Goal: Navigation & Orientation: Find specific page/section

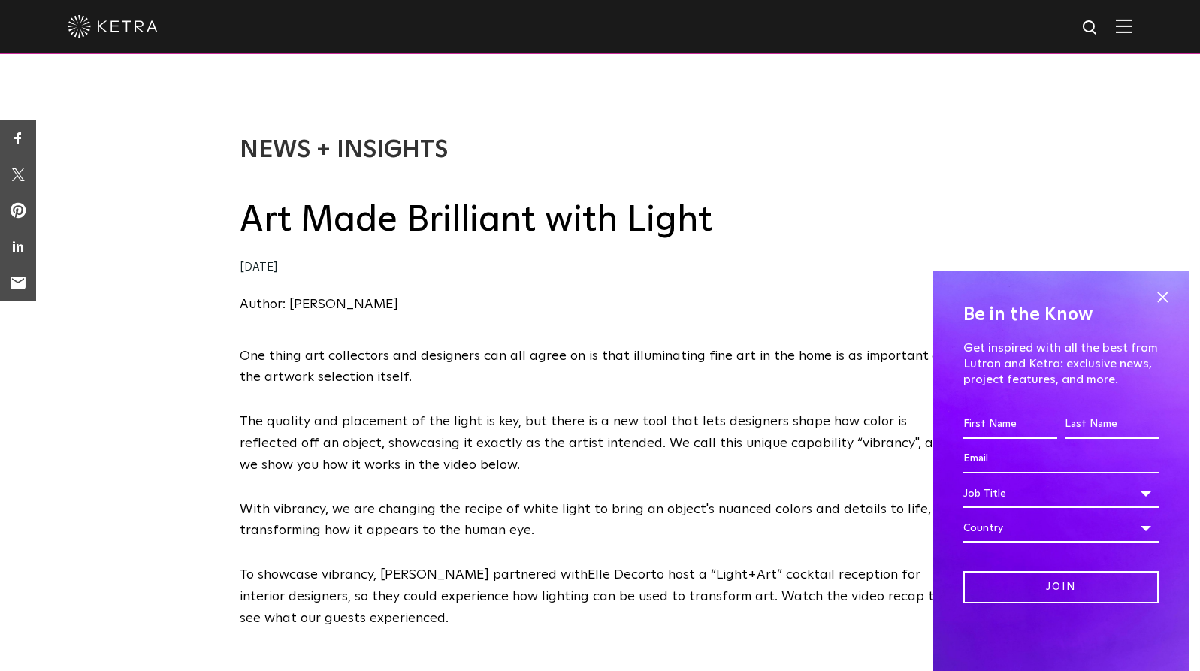
click at [121, 23] on img at bounding box center [113, 26] width 90 height 23
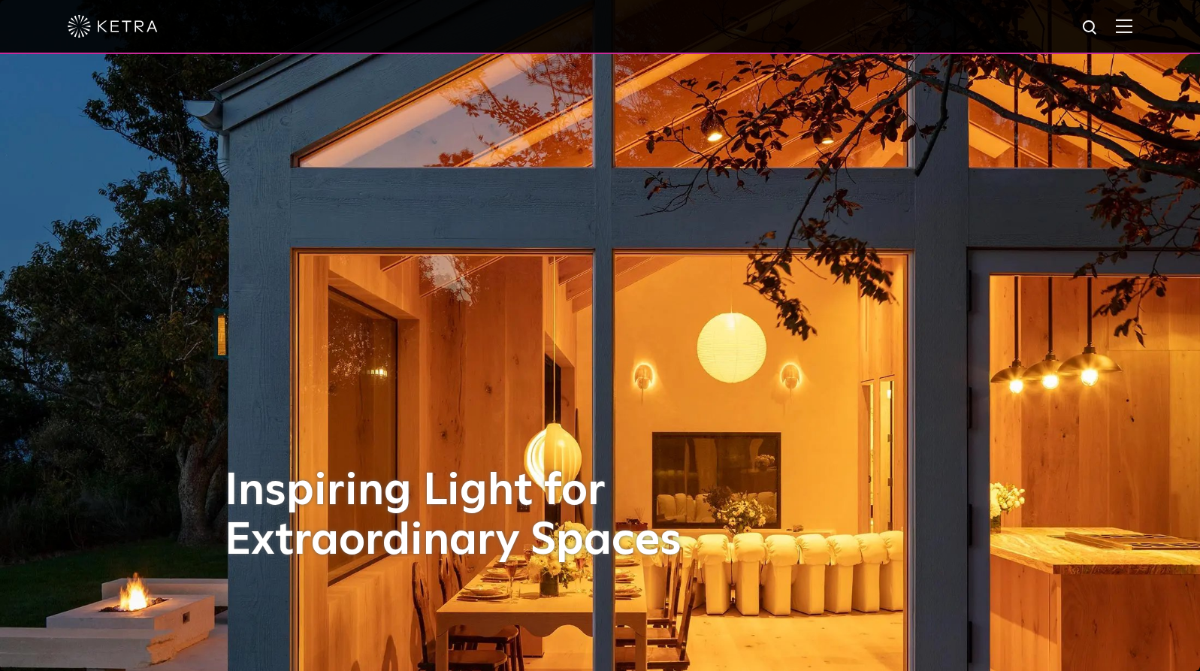
click at [1128, 23] on img at bounding box center [1124, 26] width 17 height 14
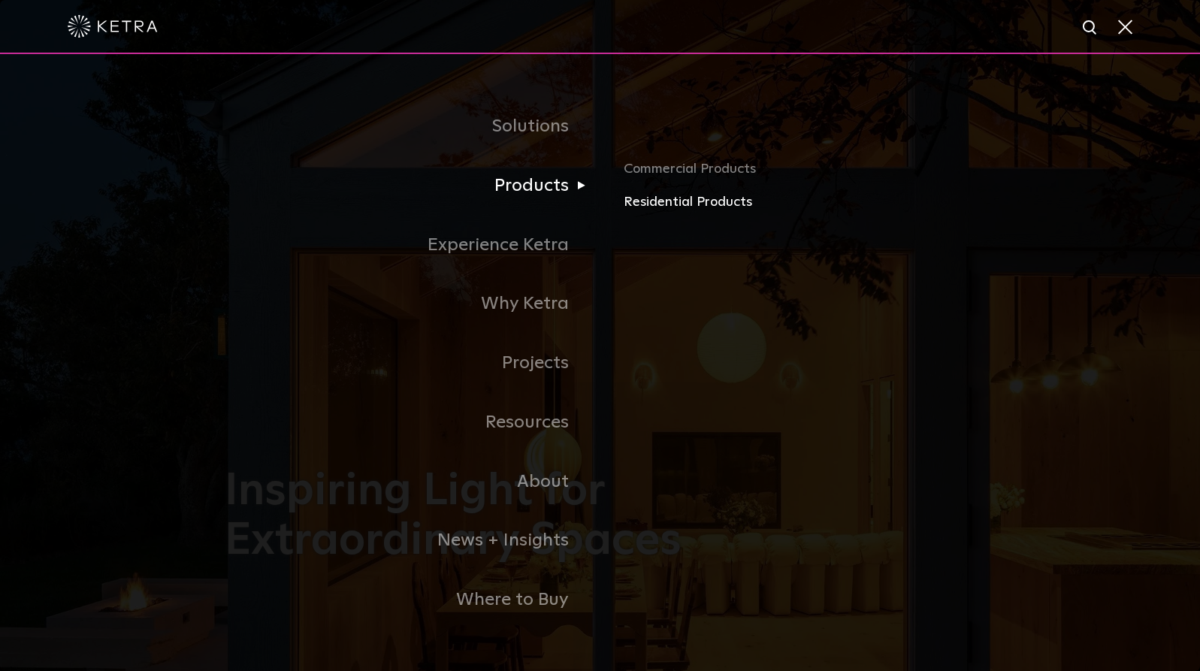
click at [695, 204] on link "Residential Products" at bounding box center [800, 203] width 352 height 22
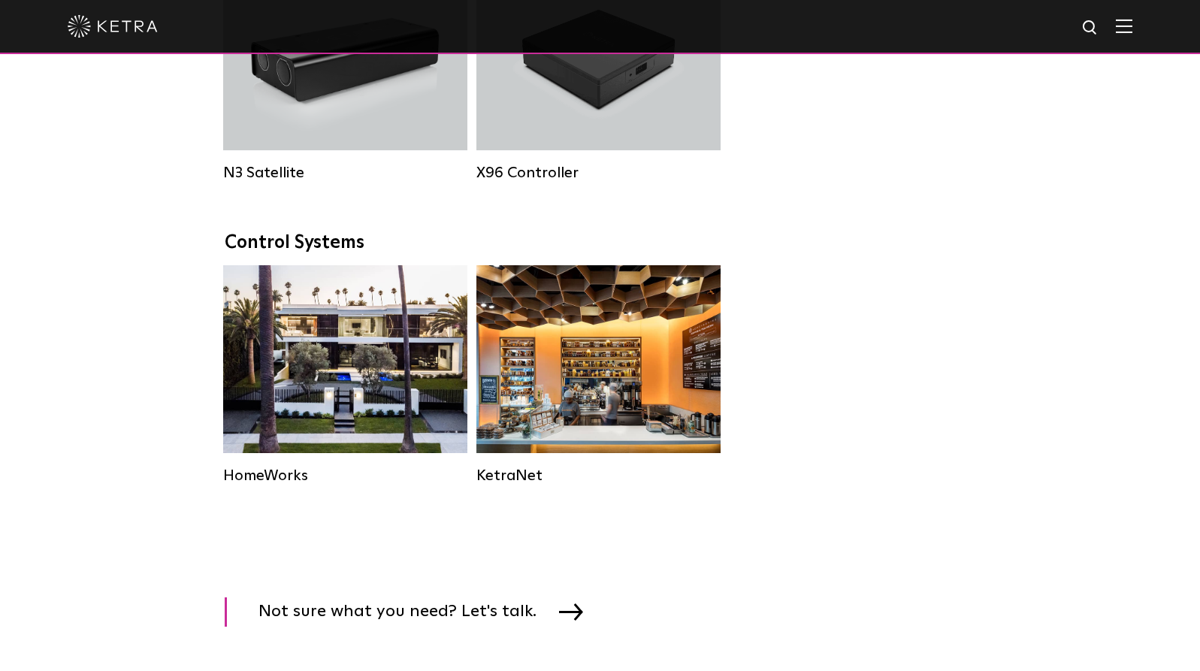
scroll to position [1973, 0]
